Goal: Information Seeking & Learning: Learn about a topic

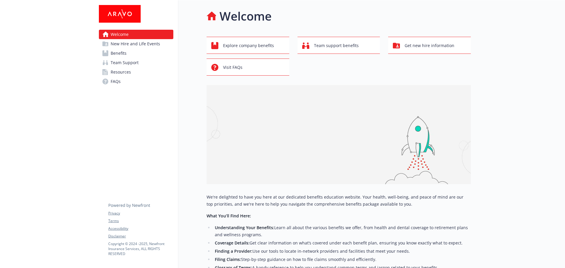
click at [127, 54] on link "Benefits" at bounding box center [136, 53] width 74 height 9
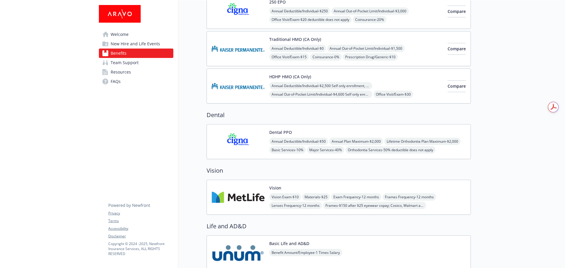
scroll to position [183, 0]
